Goal: Task Accomplishment & Management: Manage account settings

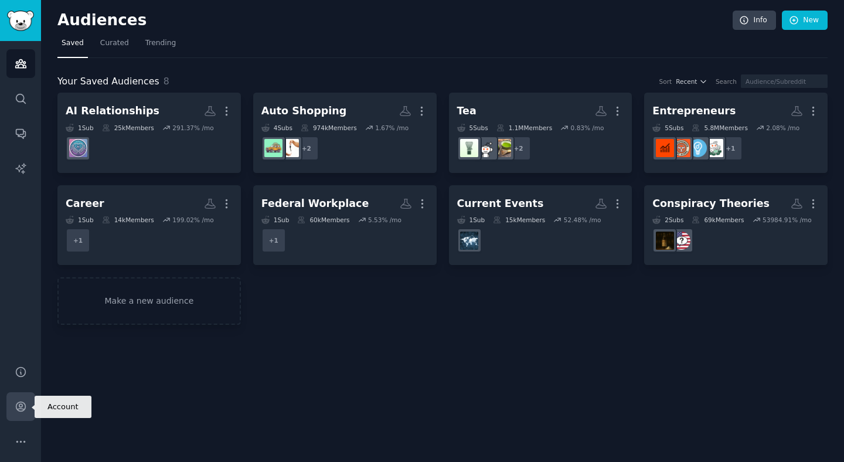
click at [22, 415] on link "Account" at bounding box center [20, 406] width 29 height 29
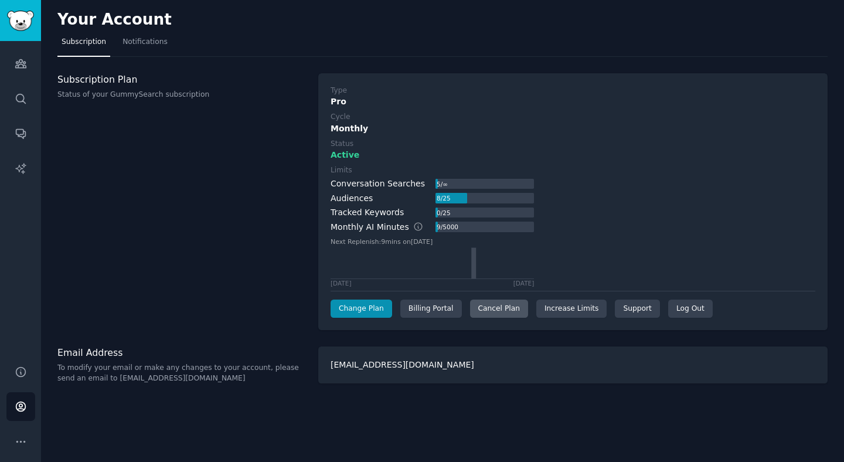
click at [490, 309] on div "Cancel Plan" at bounding box center [499, 309] width 58 height 19
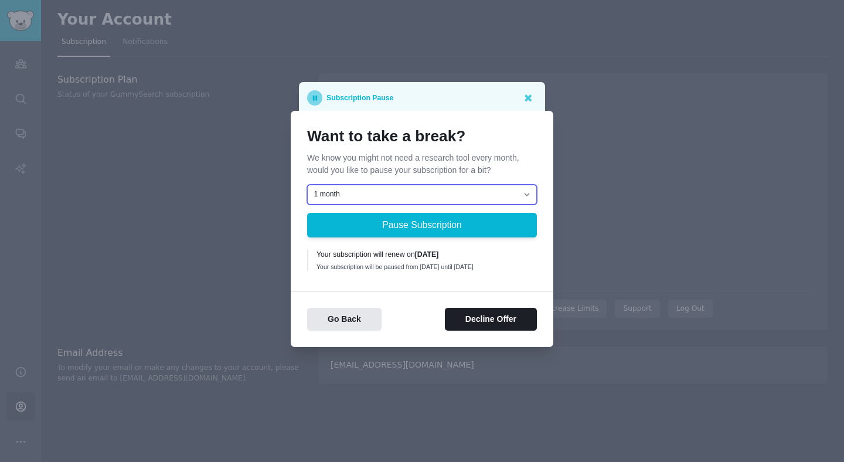
click at [507, 192] on select "1 month 2 months 3 months Choose a custom date to resume" at bounding box center [422, 195] width 230 height 20
select select "[object Object]"
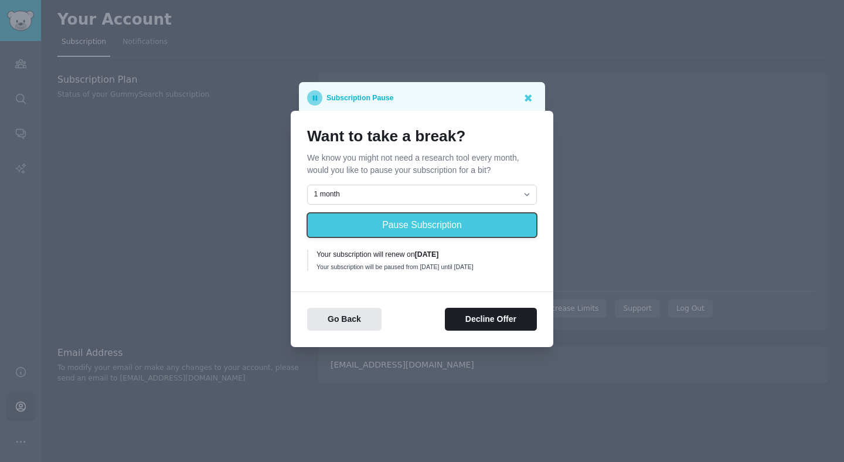
click at [417, 219] on button "Pause Subscription" at bounding box center [422, 225] width 230 height 25
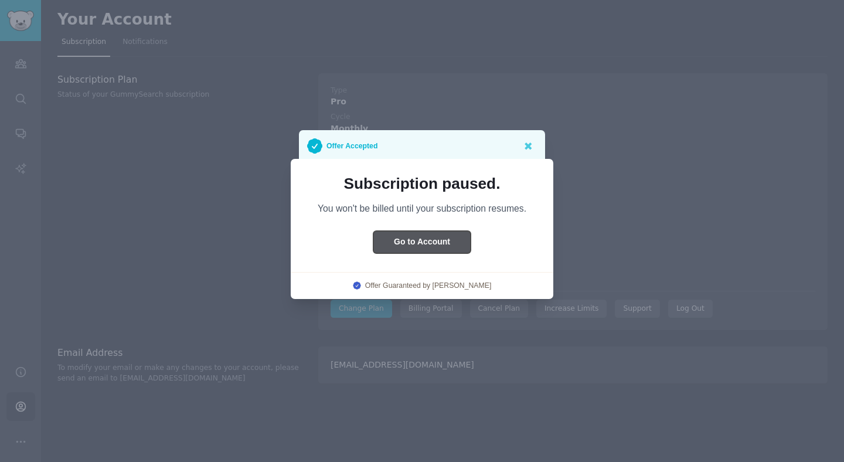
click at [454, 240] on button "Go to Account" at bounding box center [421, 242] width 97 height 23
